Goal: Task Accomplishment & Management: Manage account settings

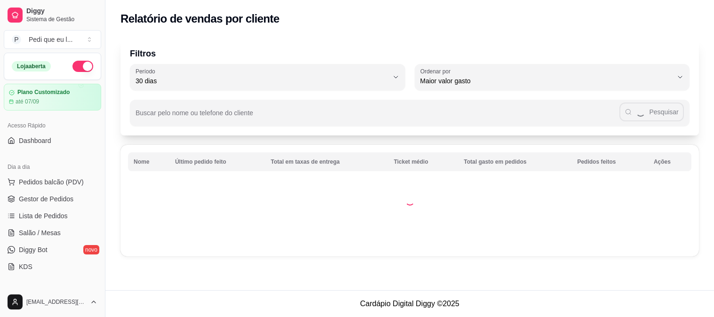
select select "30"
select select "HIGHEST_TOTAL_SPENT_WITH_ORDERS"
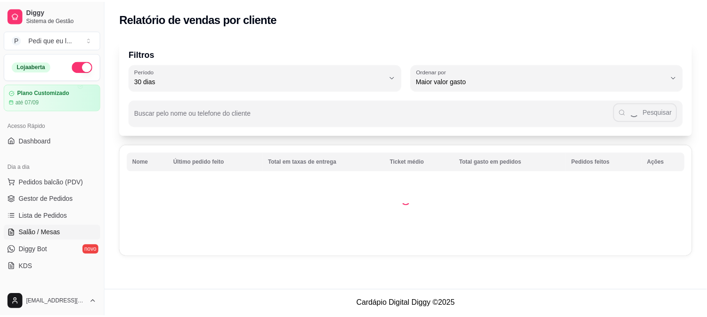
scroll to position [157, 0]
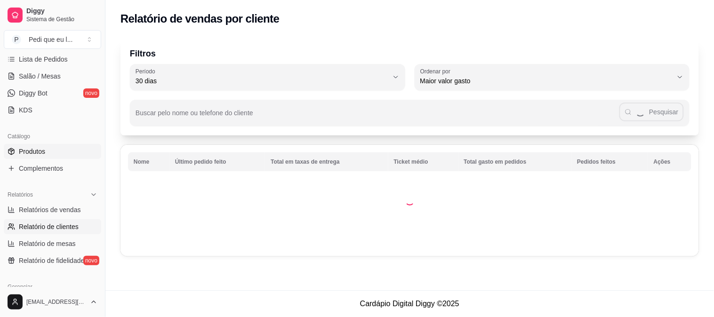
click at [40, 154] on span "Produtos" at bounding box center [32, 151] width 26 height 9
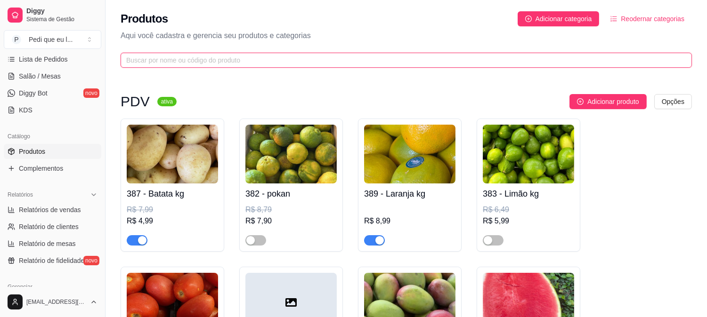
click at [218, 62] on input "text" at bounding box center [402, 60] width 552 height 10
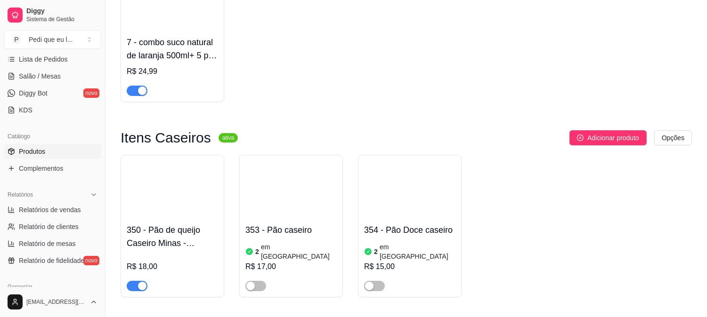
scroll to position [172, 0]
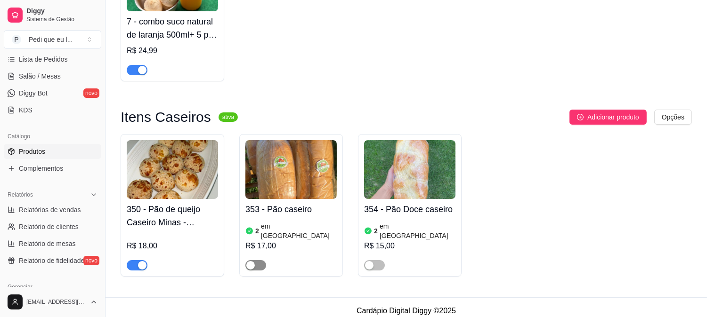
type input "pão"
click at [253, 261] on div "button" at bounding box center [250, 265] width 8 height 8
click at [308, 181] on img at bounding box center [290, 169] width 91 height 59
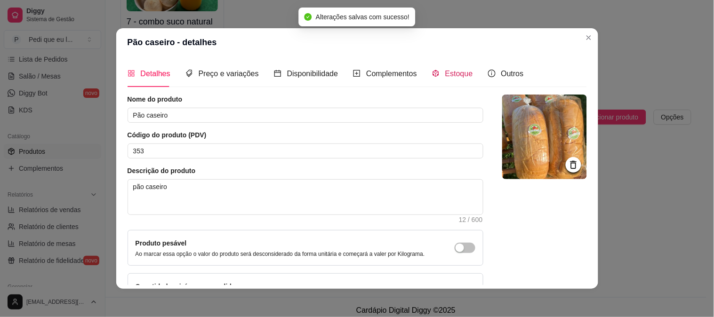
drag, startPoint x: 448, startPoint y: 72, endPoint x: 438, endPoint y: 80, distance: 12.7
click at [446, 72] on span "Estoque" at bounding box center [459, 74] width 28 height 8
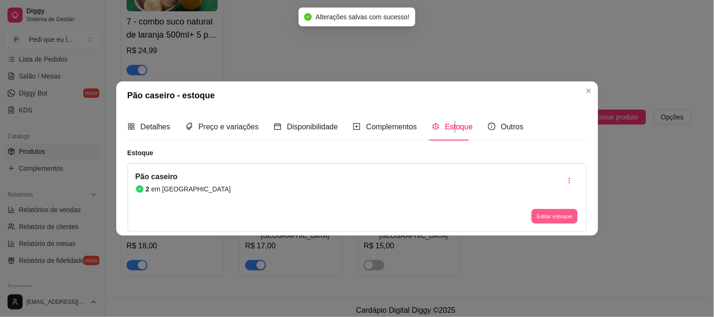
click at [546, 218] on button "Editar estoque" at bounding box center [555, 216] width 46 height 15
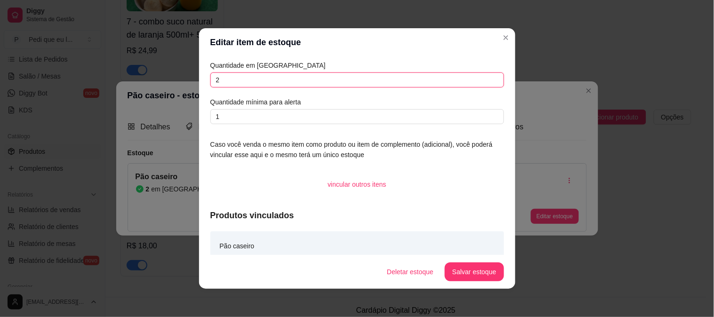
drag, startPoint x: 289, startPoint y: 81, endPoint x: 125, endPoint y: 65, distance: 164.6
click at [125, 65] on div "Editar item de estoque Quantidade em estoque 2 Quantidade mínima para alerta 1 …" at bounding box center [357, 158] width 714 height 317
type input "5"
click at [468, 275] on button "Salvar estoque" at bounding box center [474, 272] width 59 height 19
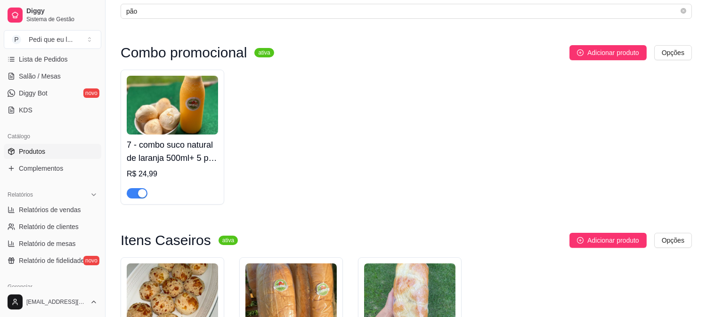
scroll to position [0, 0]
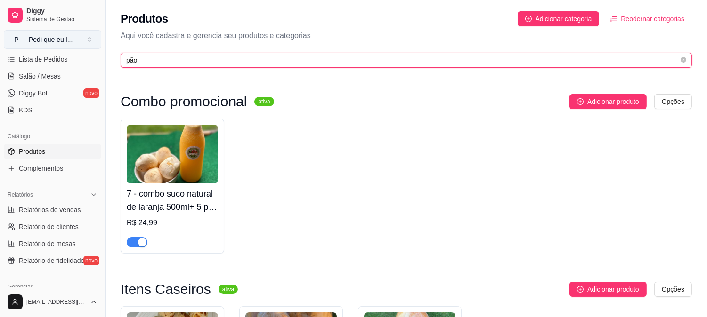
drag, startPoint x: 148, startPoint y: 64, endPoint x: 66, endPoint y: 45, distance: 84.2
click at [66, 45] on div "Diggy Sistema de Gestão P Pedi que eu l ... Loja aberta Plano Customizado até 0…" at bounding box center [353, 248] width 707 height 497
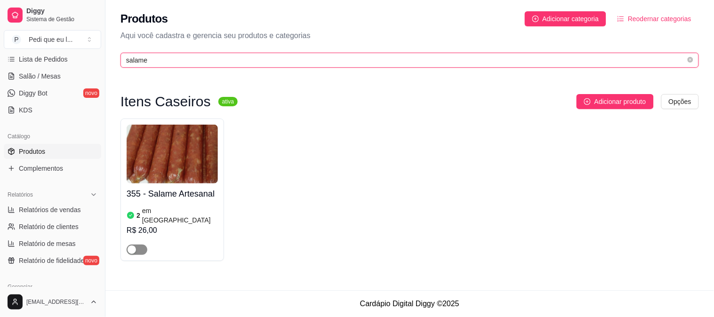
type input "salame"
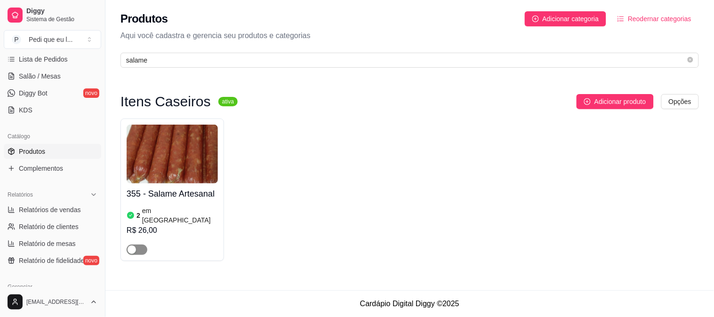
click at [138, 245] on span "button" at bounding box center [137, 250] width 21 height 10
click at [176, 153] on img at bounding box center [172, 154] width 91 height 59
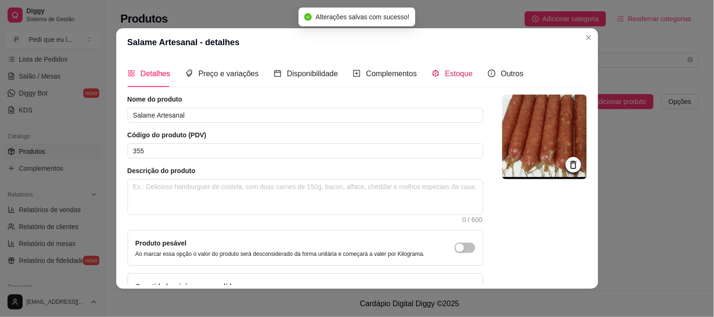
click at [454, 74] on span "Estoque" at bounding box center [459, 74] width 28 height 8
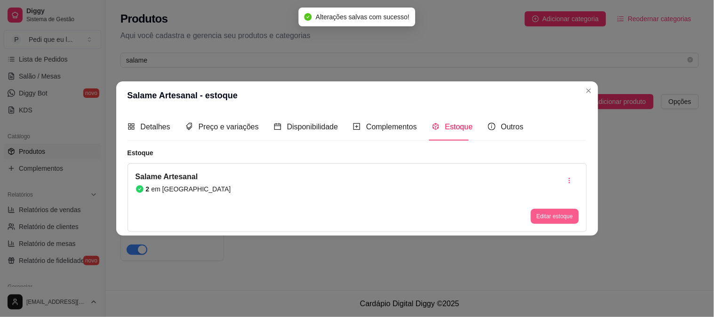
click at [557, 212] on button "Editar estoque" at bounding box center [555, 216] width 48 height 15
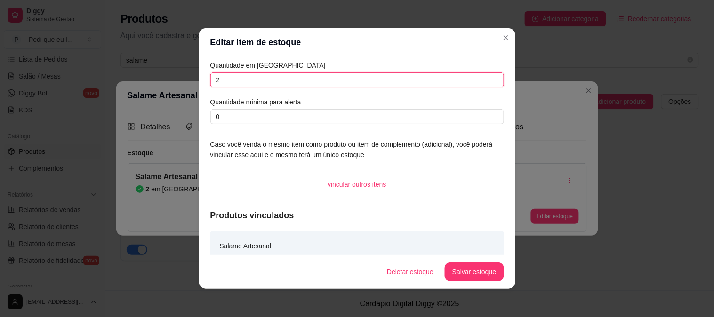
drag, startPoint x: 239, startPoint y: 83, endPoint x: 147, endPoint y: 79, distance: 91.9
click at [150, 79] on div "Editar item de estoque Quantidade em estoque 2 Quantidade mínima para alerta 0 …" at bounding box center [357, 158] width 714 height 317
type input "5"
click at [460, 272] on button "Salvar estoque" at bounding box center [474, 272] width 59 height 19
click at [473, 277] on button "Salvar estoque" at bounding box center [474, 272] width 59 height 19
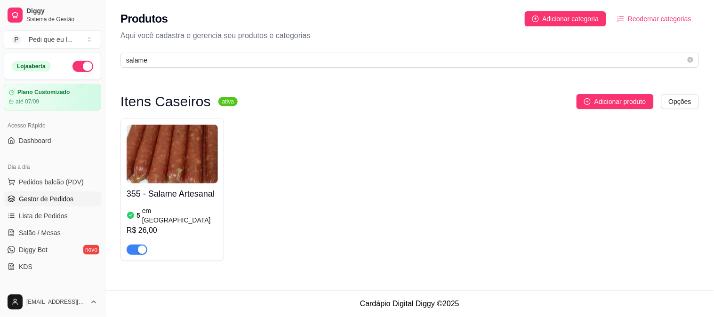
click at [45, 203] on span "Gestor de Pedidos" at bounding box center [46, 198] width 55 height 9
